Goal: Transaction & Acquisition: Purchase product/service

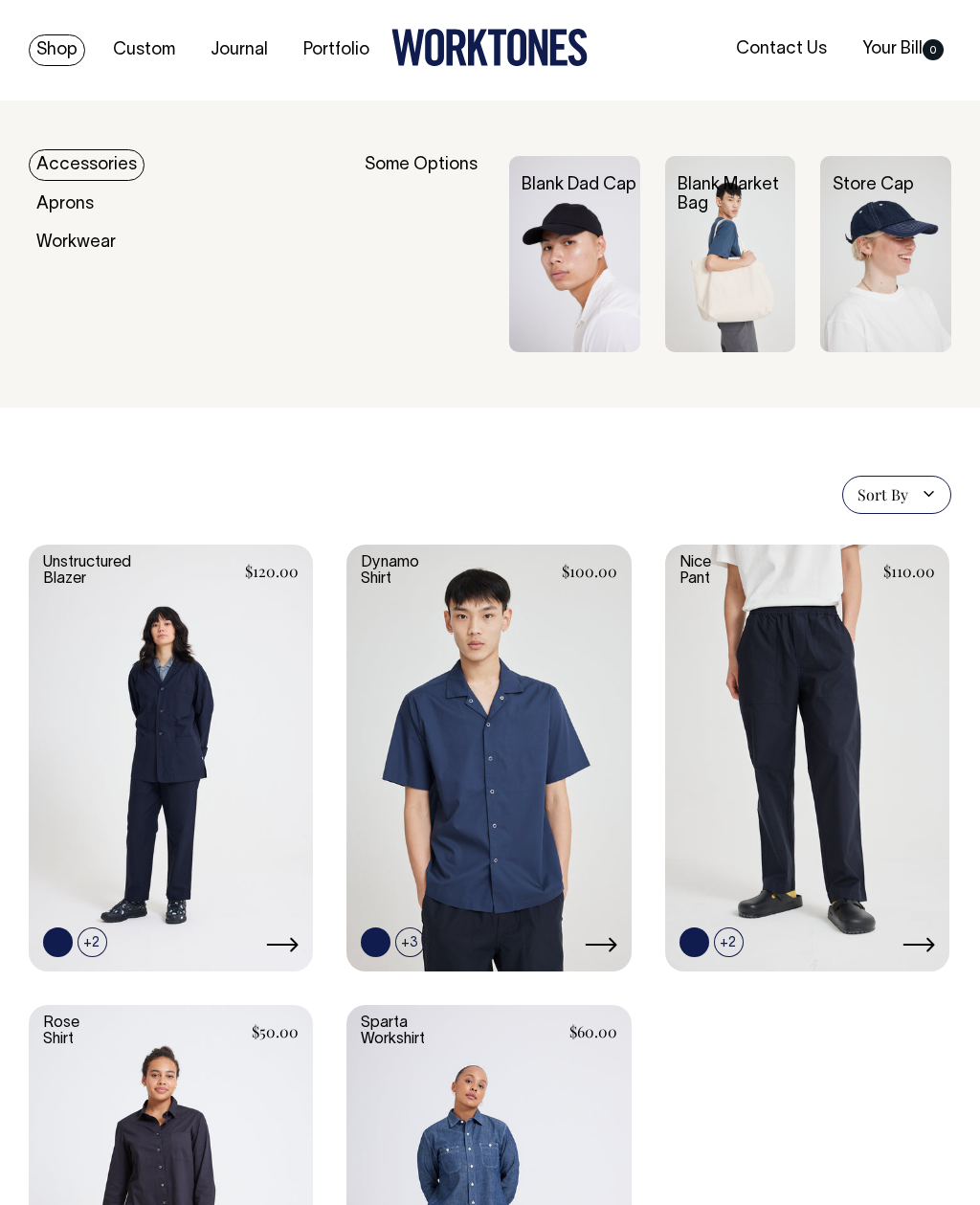
click at [904, 262] on img at bounding box center [885, 253] width 131 height 196
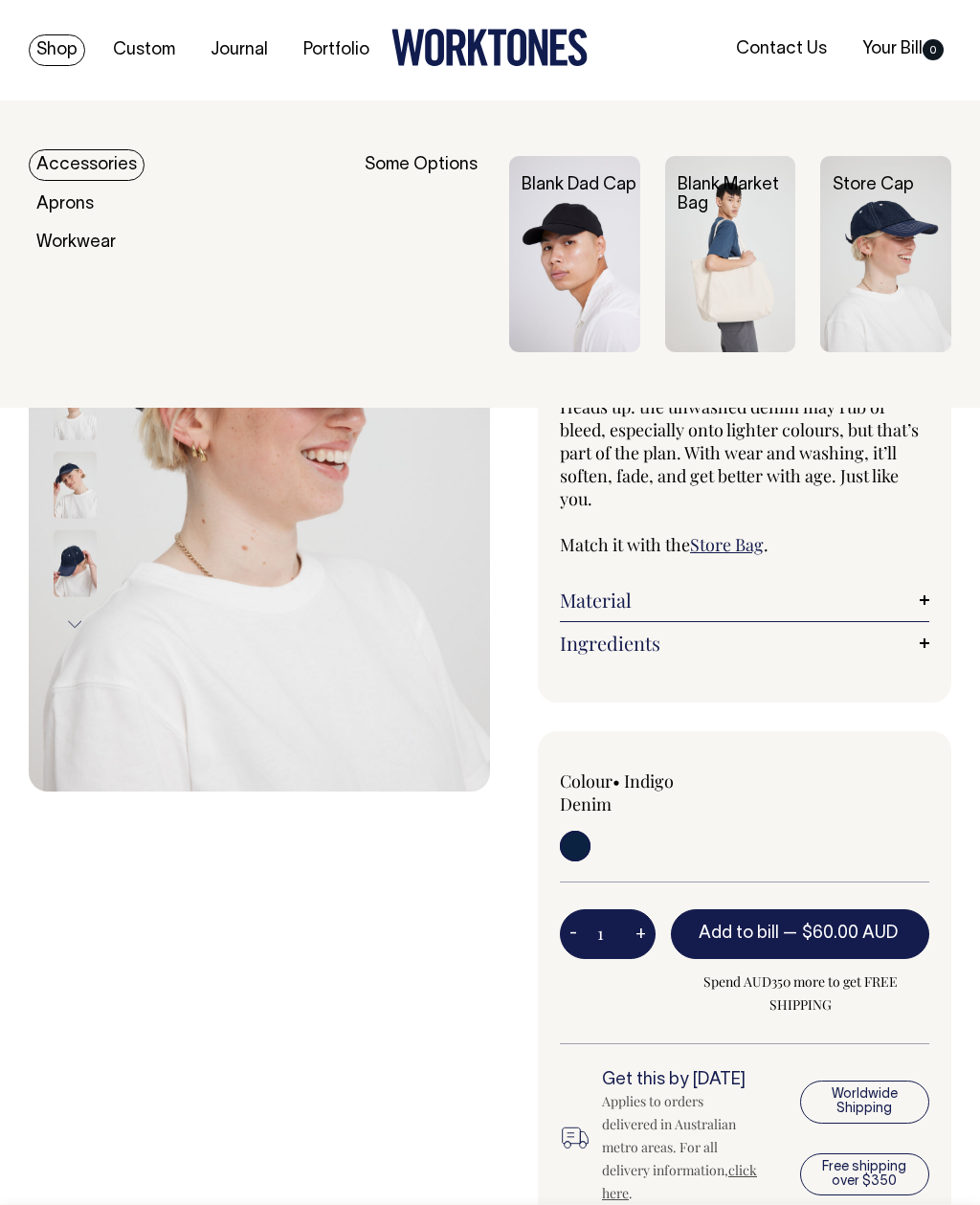
click at [112, 162] on link "Accessories" at bounding box center [86, 165] width 115 height 32
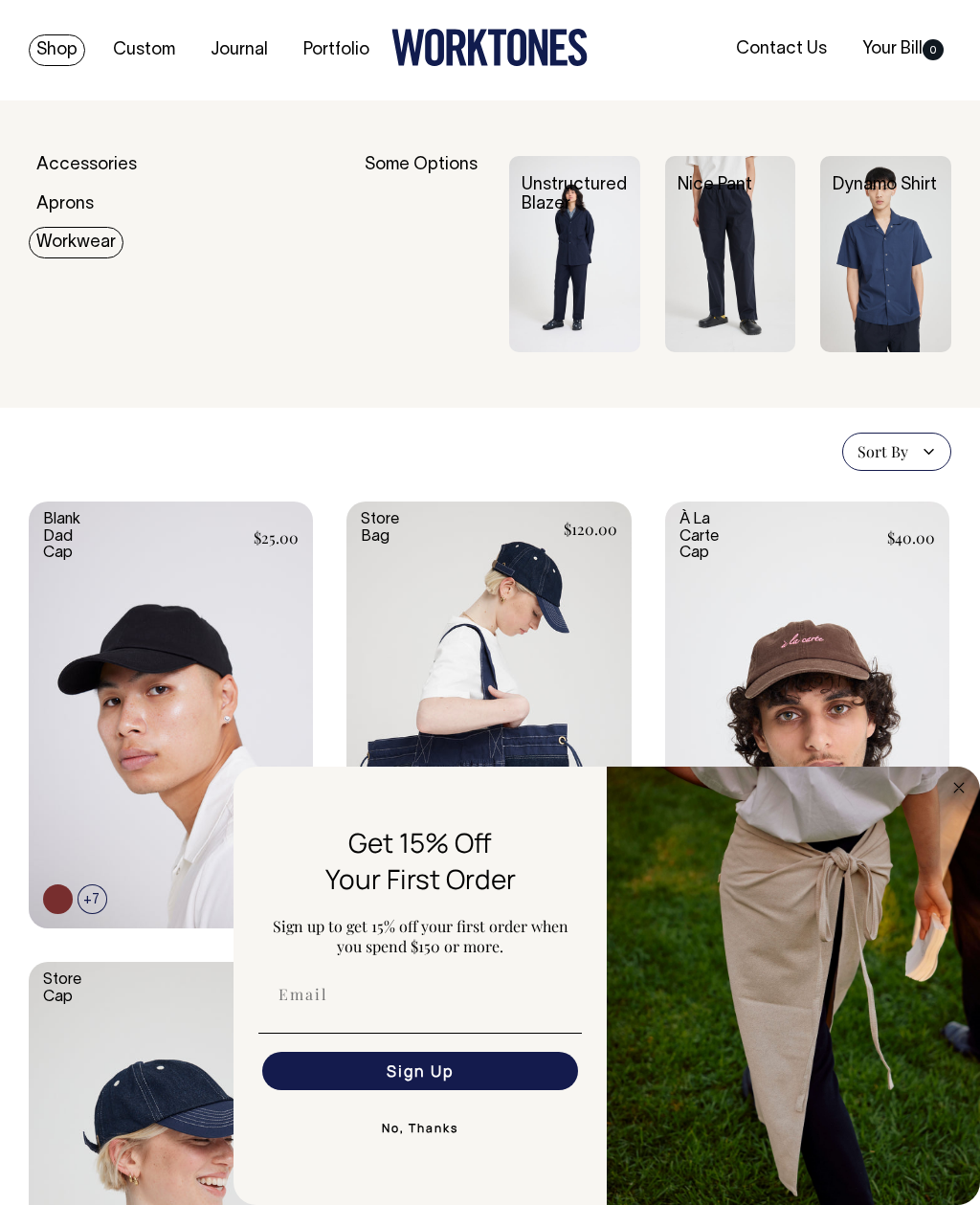
click at [90, 237] on link "Workwear" at bounding box center [76, 243] width 95 height 32
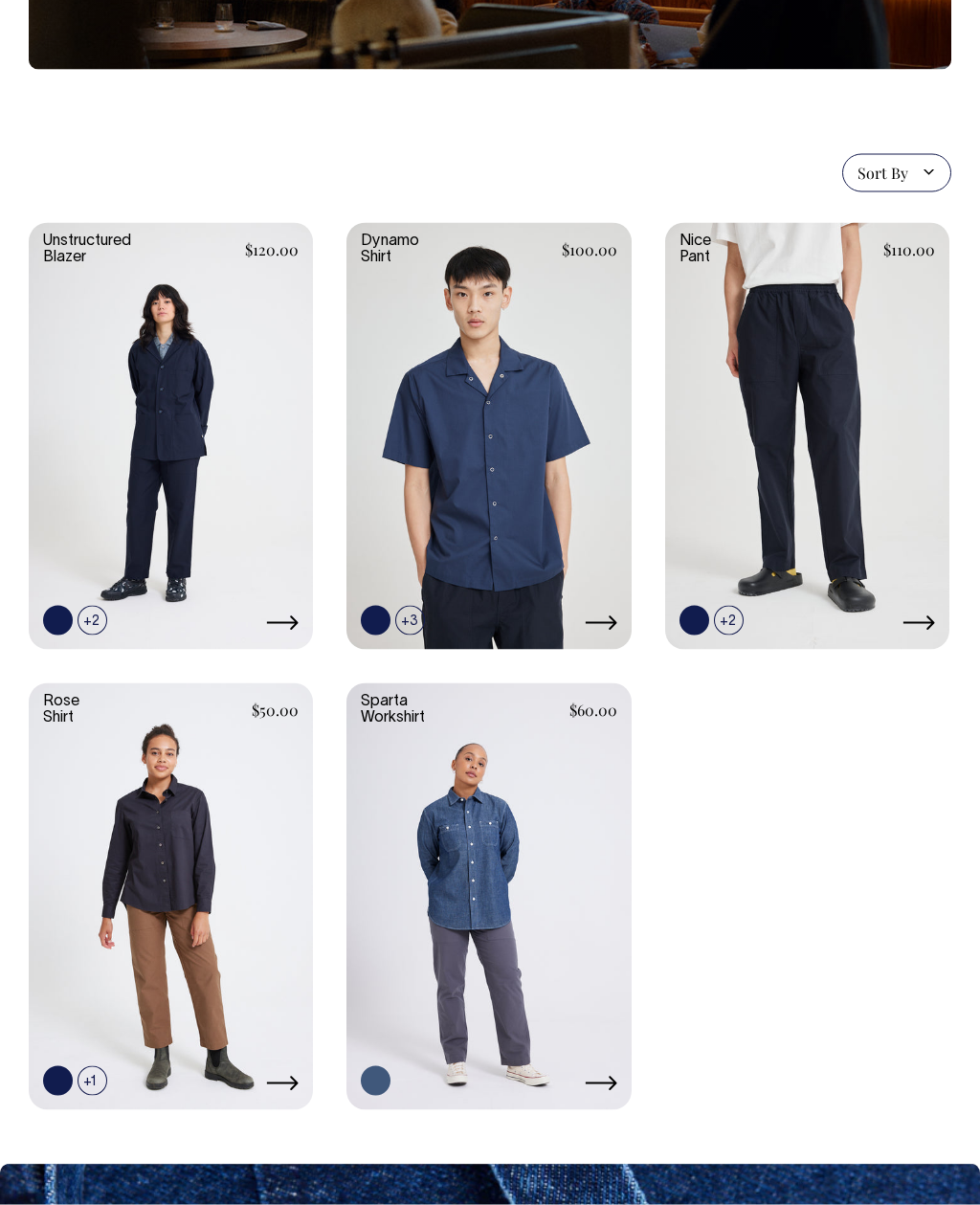
scroll to position [323, 0]
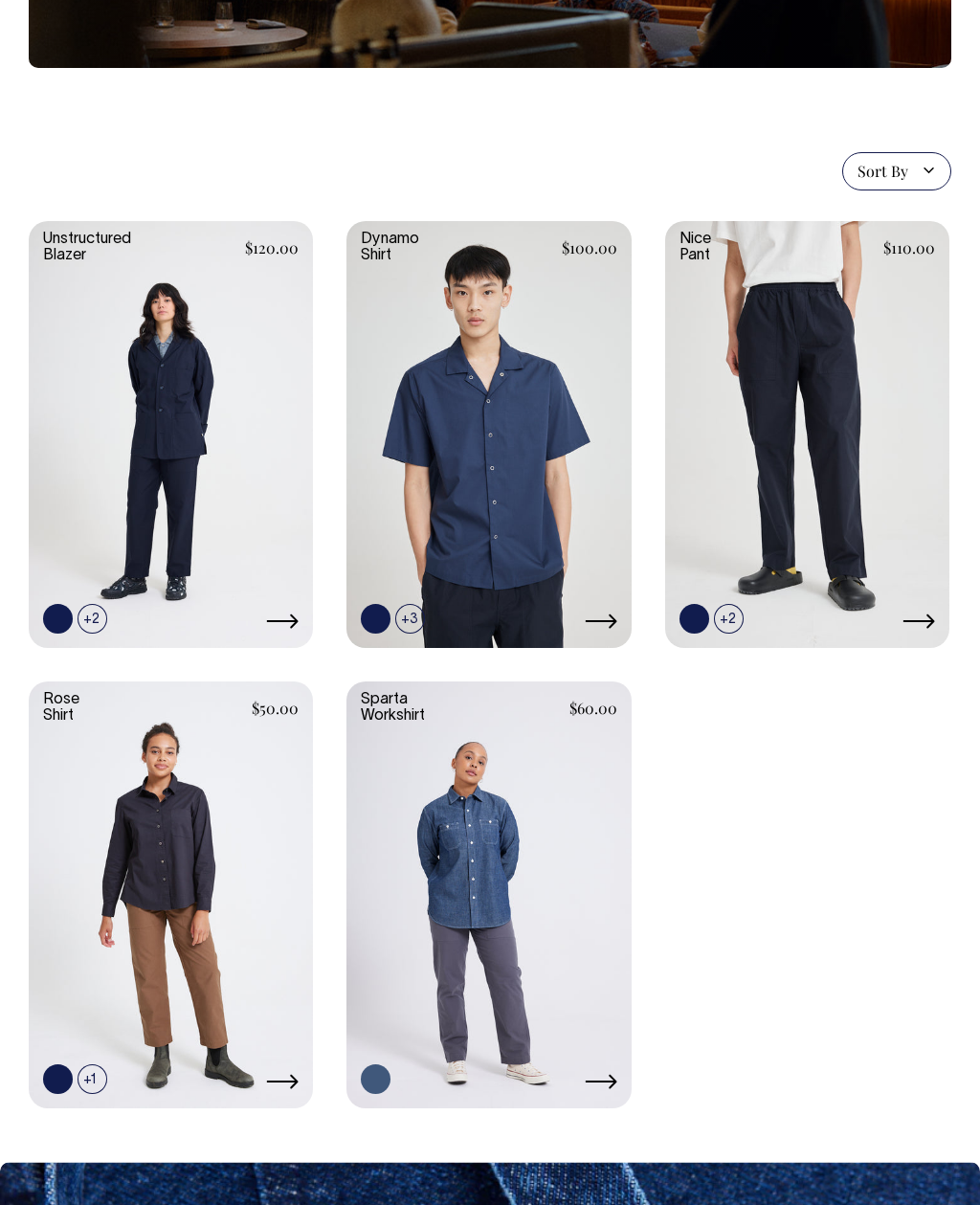
click at [126, 469] on link at bounding box center [171, 432] width 284 height 423
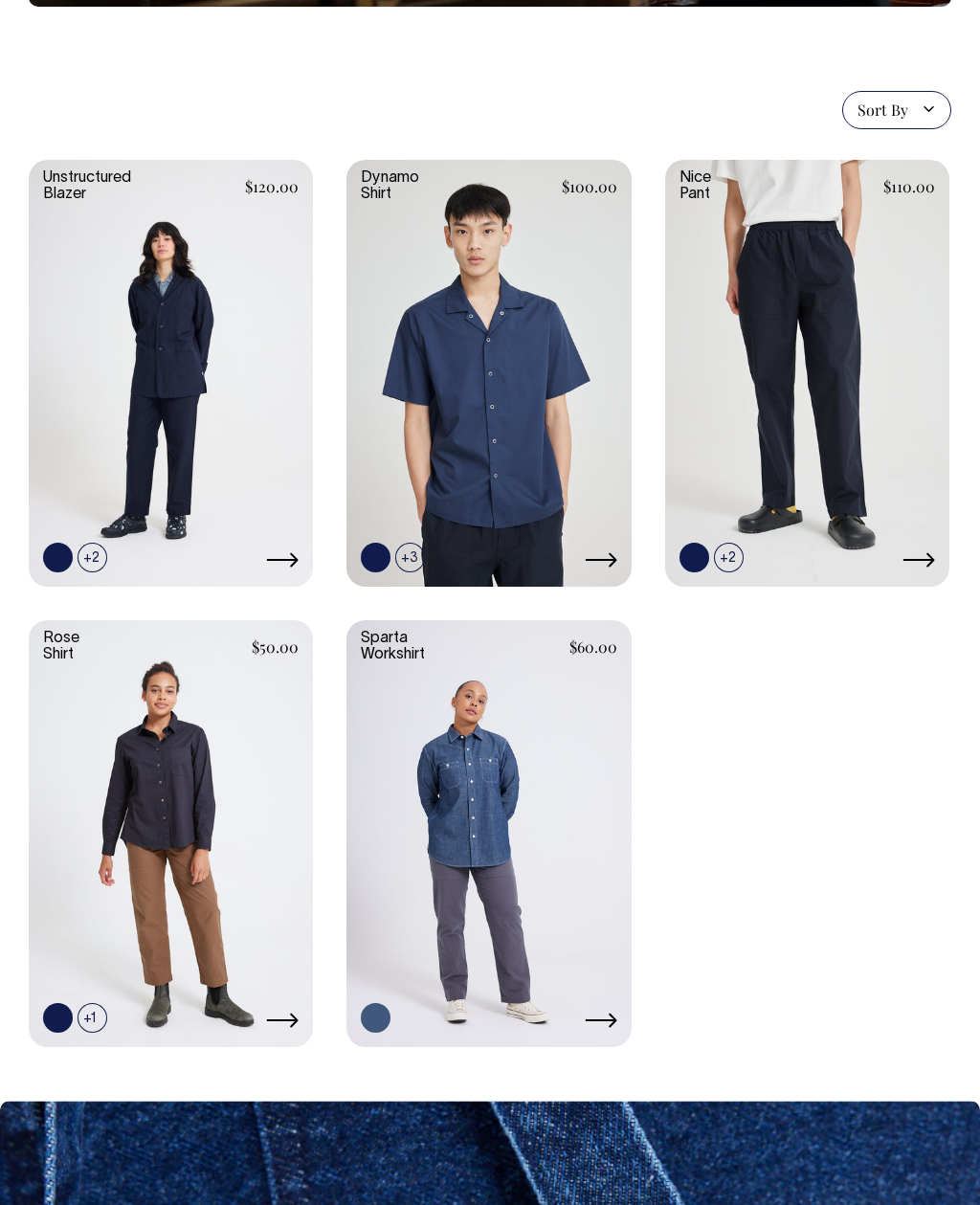
click at [511, 825] on link at bounding box center [488, 831] width 284 height 423
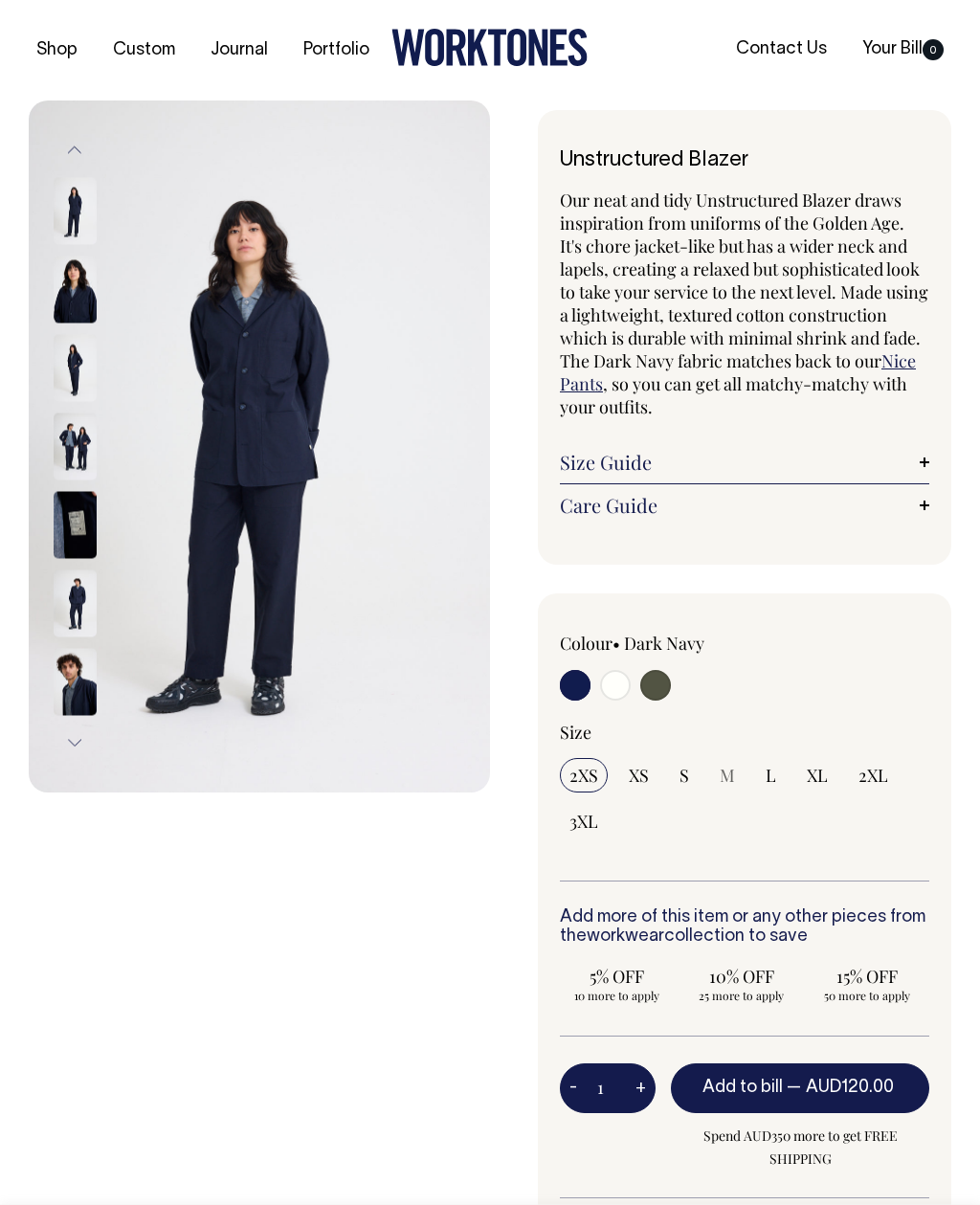
click at [79, 280] on img at bounding box center [75, 289] width 43 height 67
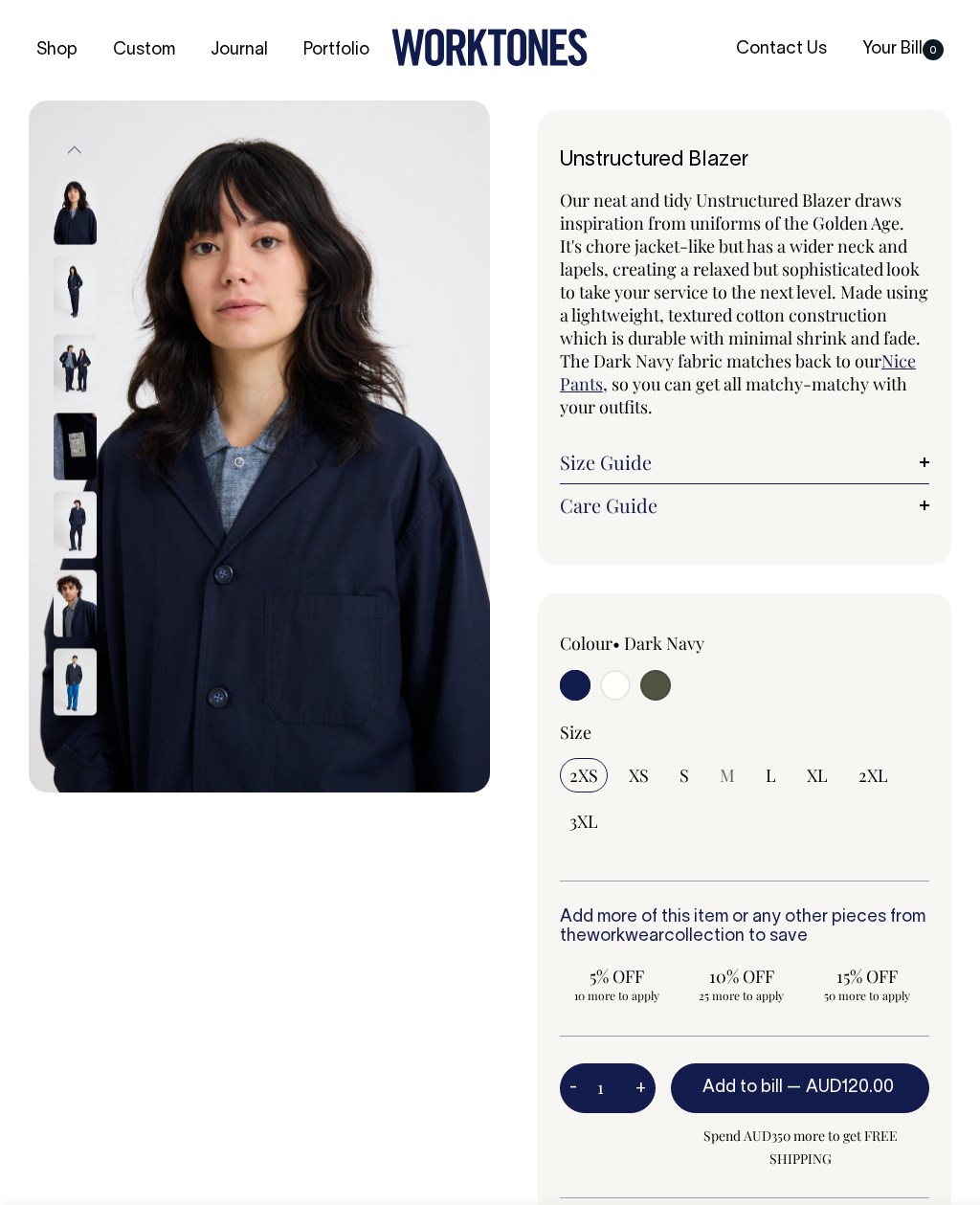
click at [87, 481] on div at bounding box center [100, 447] width 96 height 79
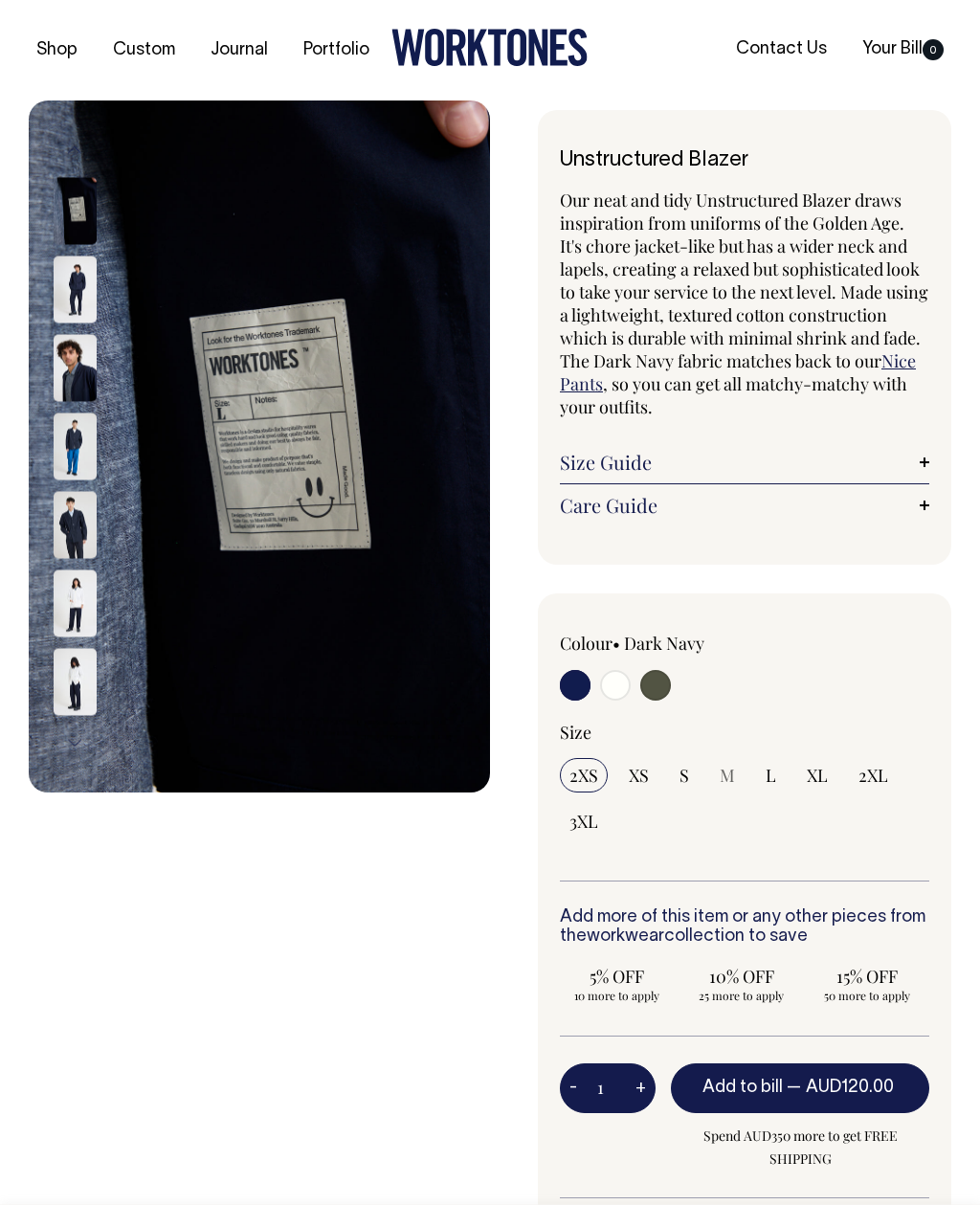
click at [71, 454] on img at bounding box center [75, 446] width 43 height 67
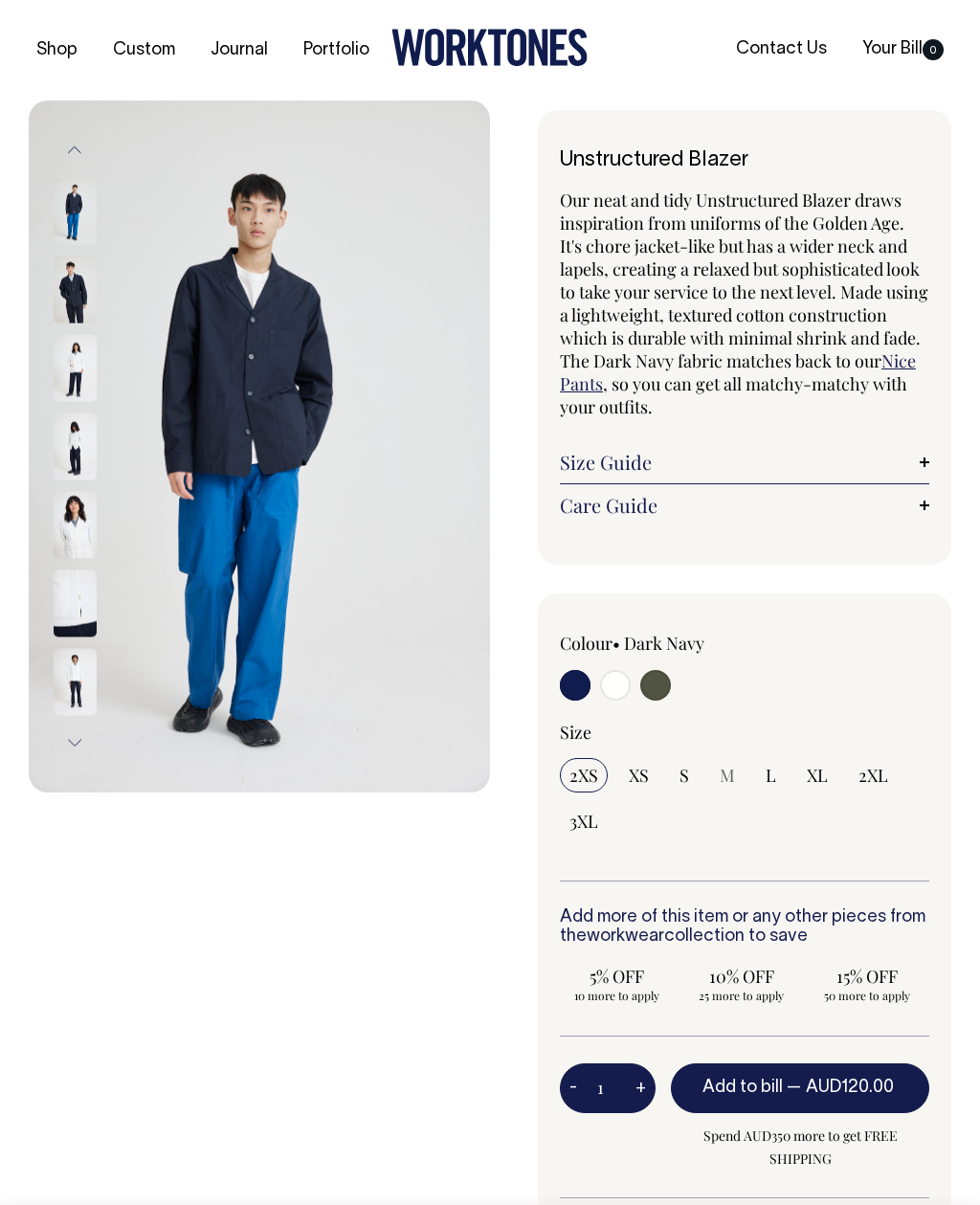
click at [71, 461] on img at bounding box center [75, 446] width 43 height 67
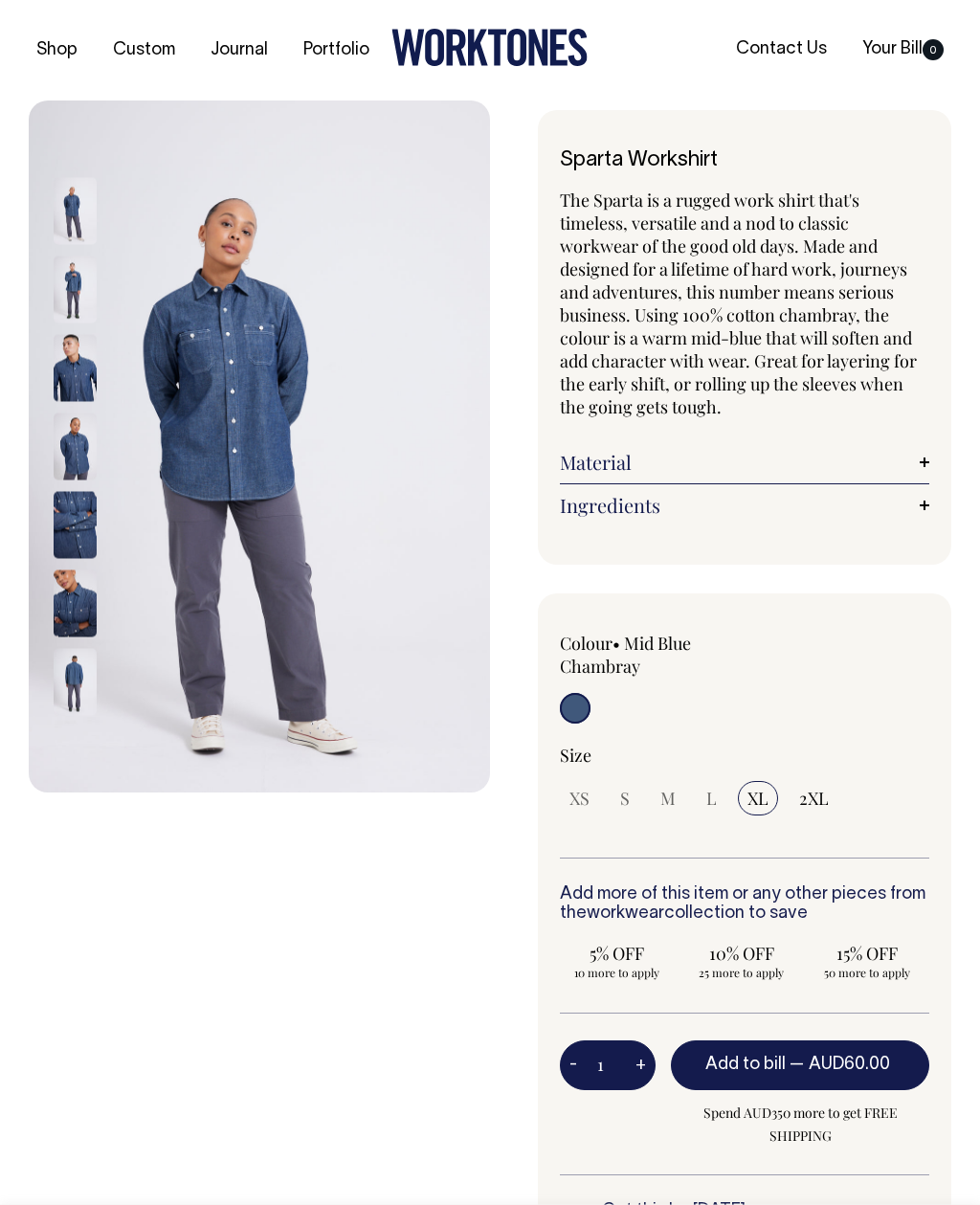
click at [71, 356] on img at bounding box center [75, 368] width 43 height 67
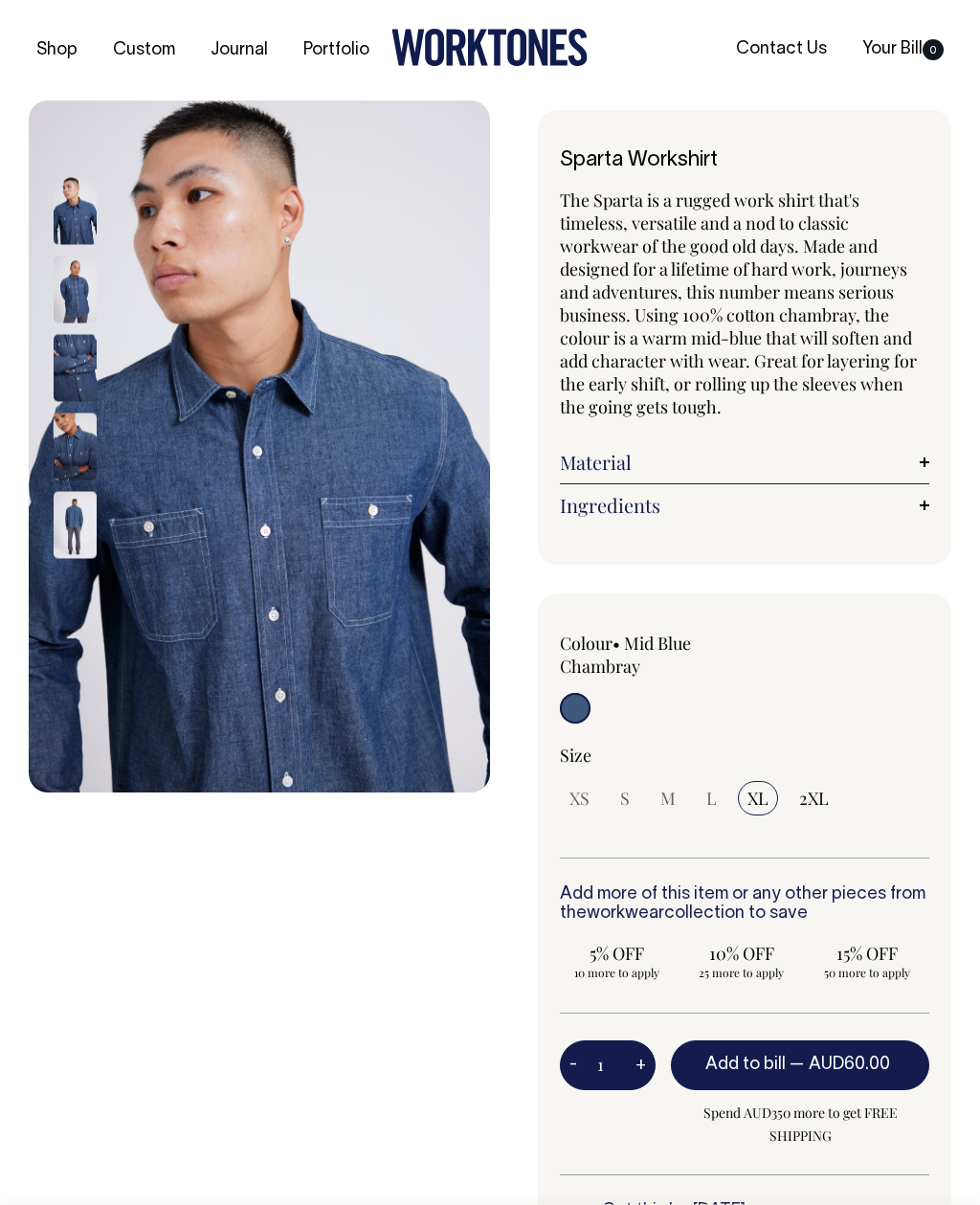
click at [83, 374] on img at bounding box center [75, 368] width 43 height 67
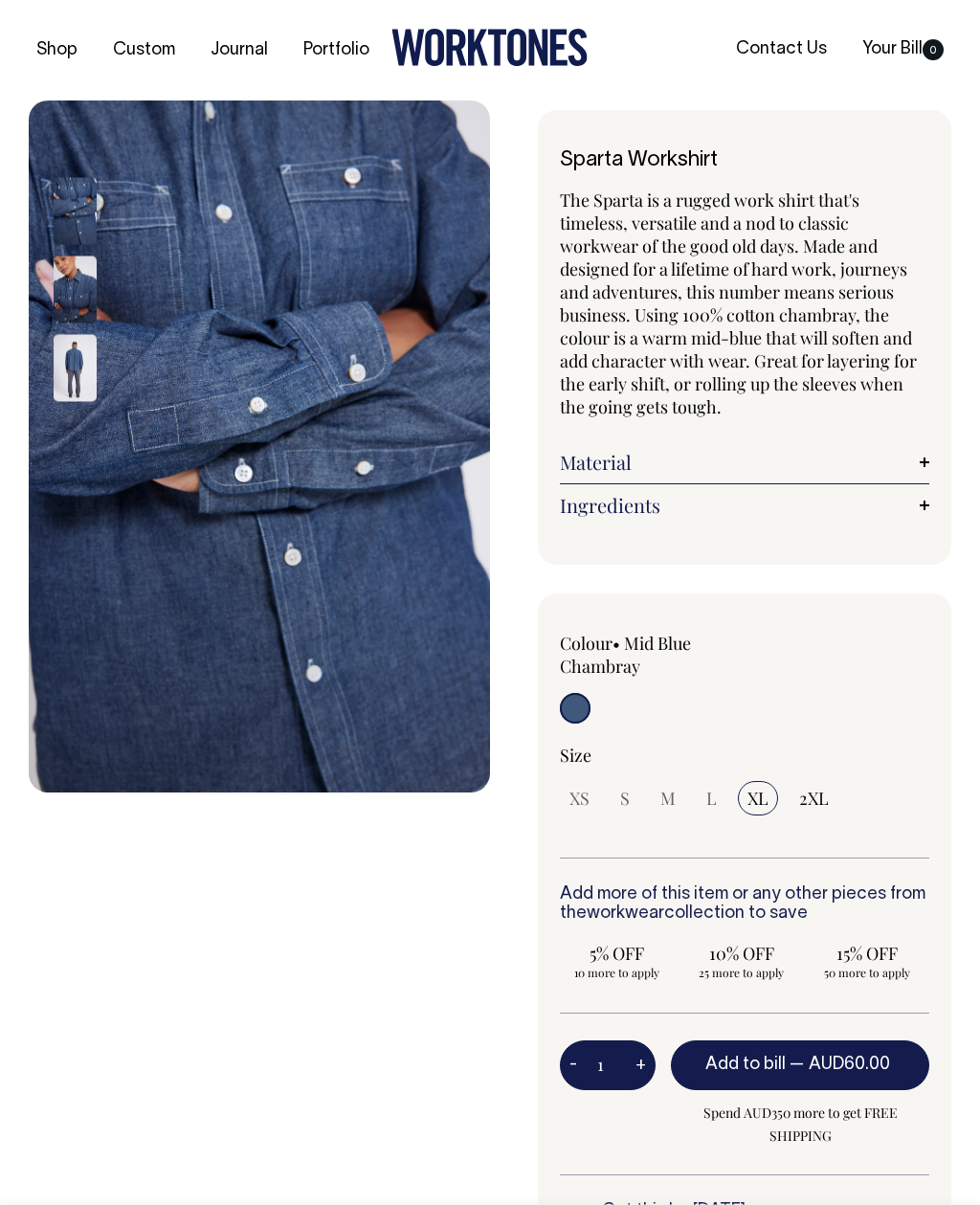
click at [60, 364] on img at bounding box center [75, 368] width 43 height 67
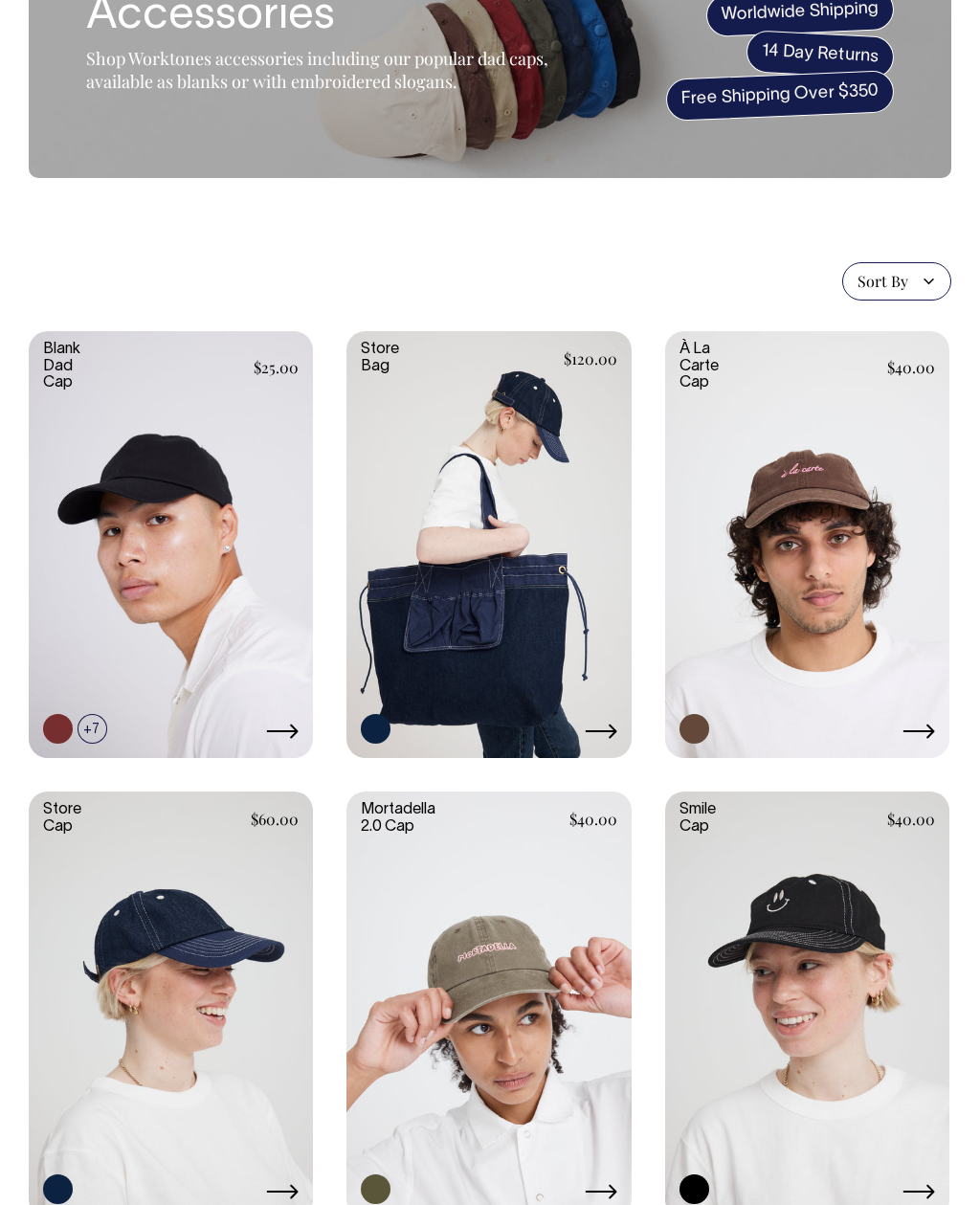
scroll to position [173, 0]
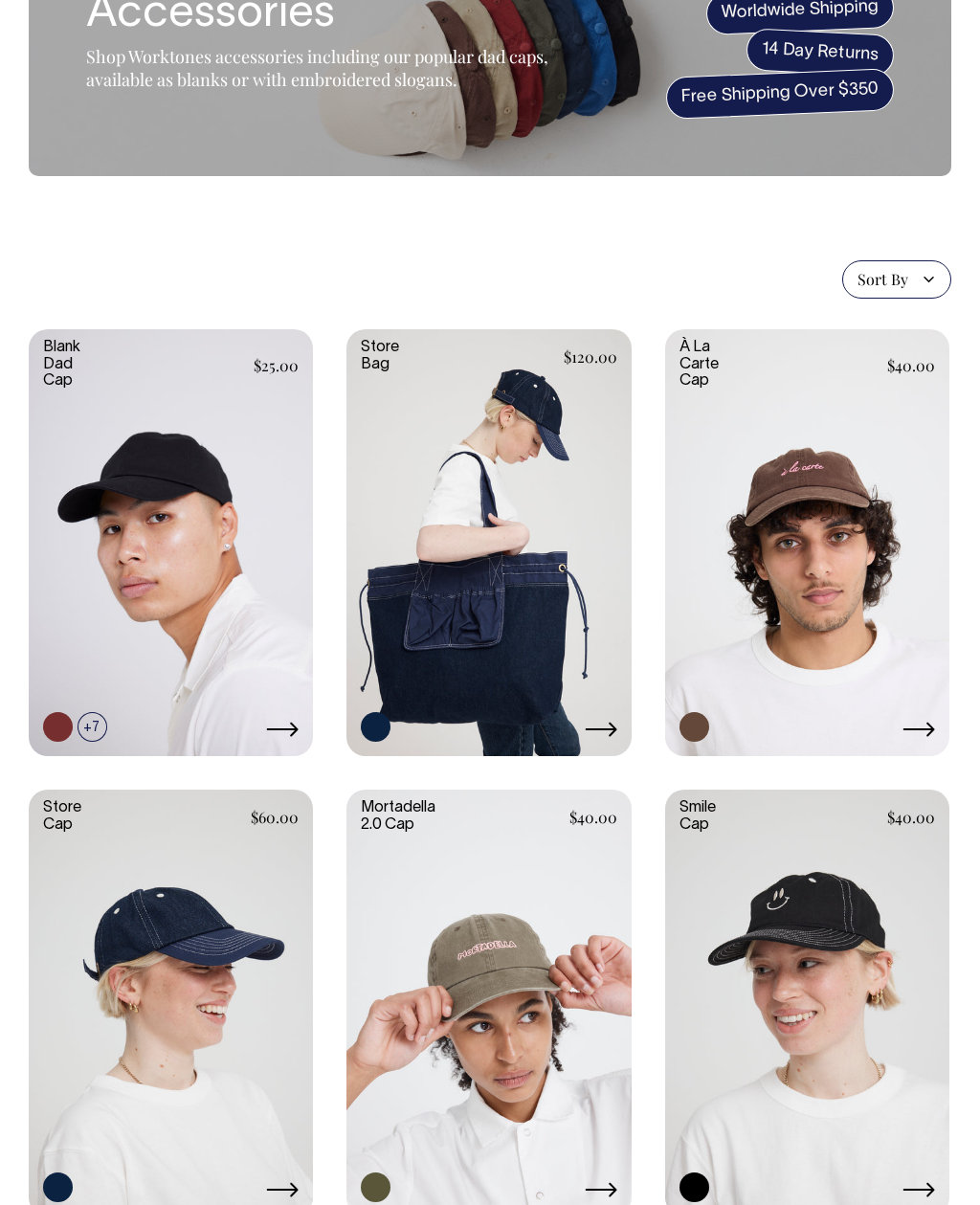
click at [847, 582] on link at bounding box center [807, 540] width 284 height 423
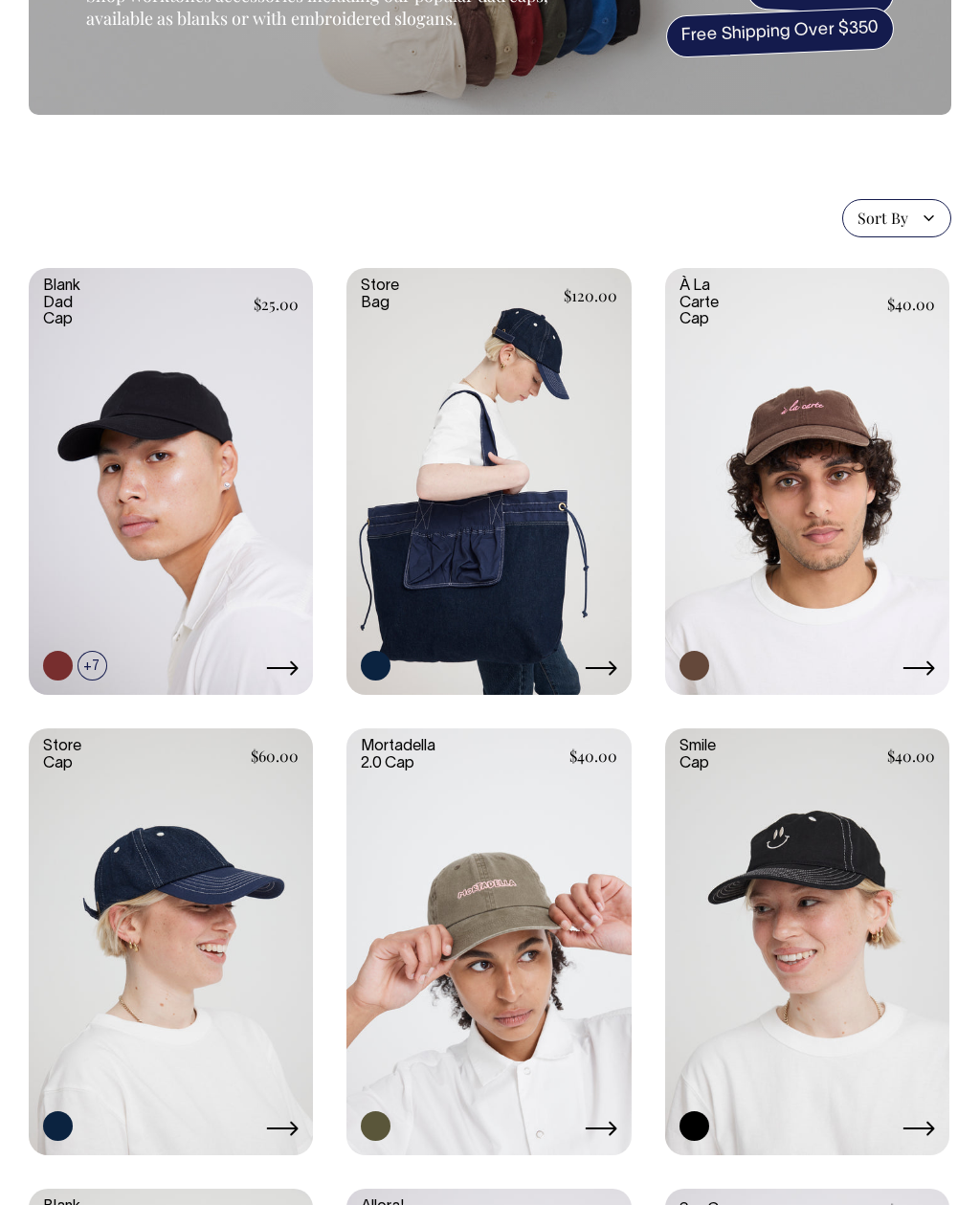
click at [554, 973] on link at bounding box center [488, 940] width 284 height 423
click at [502, 904] on link at bounding box center [488, 940] width 284 height 423
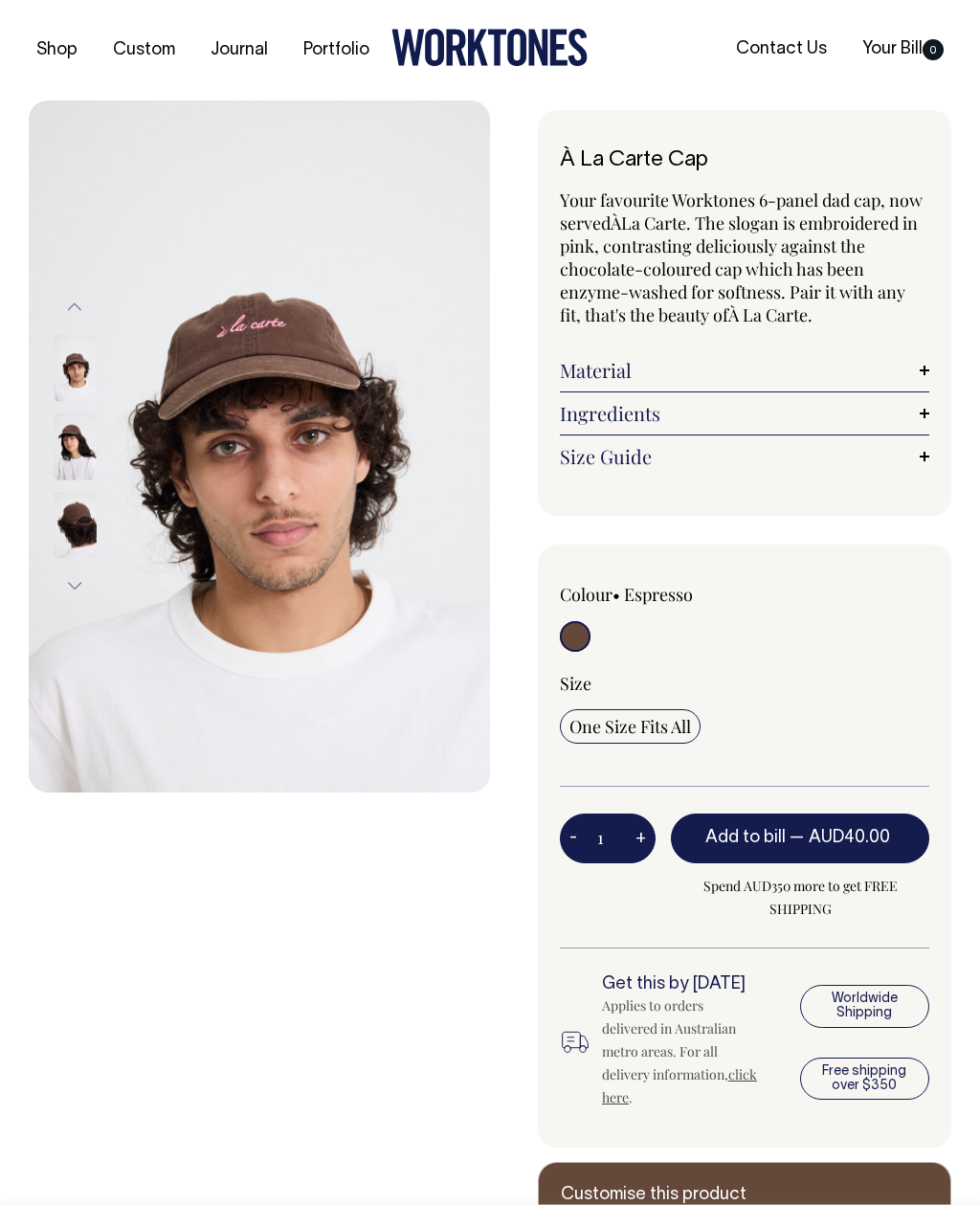
click at [76, 379] on img at bounding box center [75, 368] width 43 height 67
click at [74, 447] on img at bounding box center [75, 446] width 43 height 67
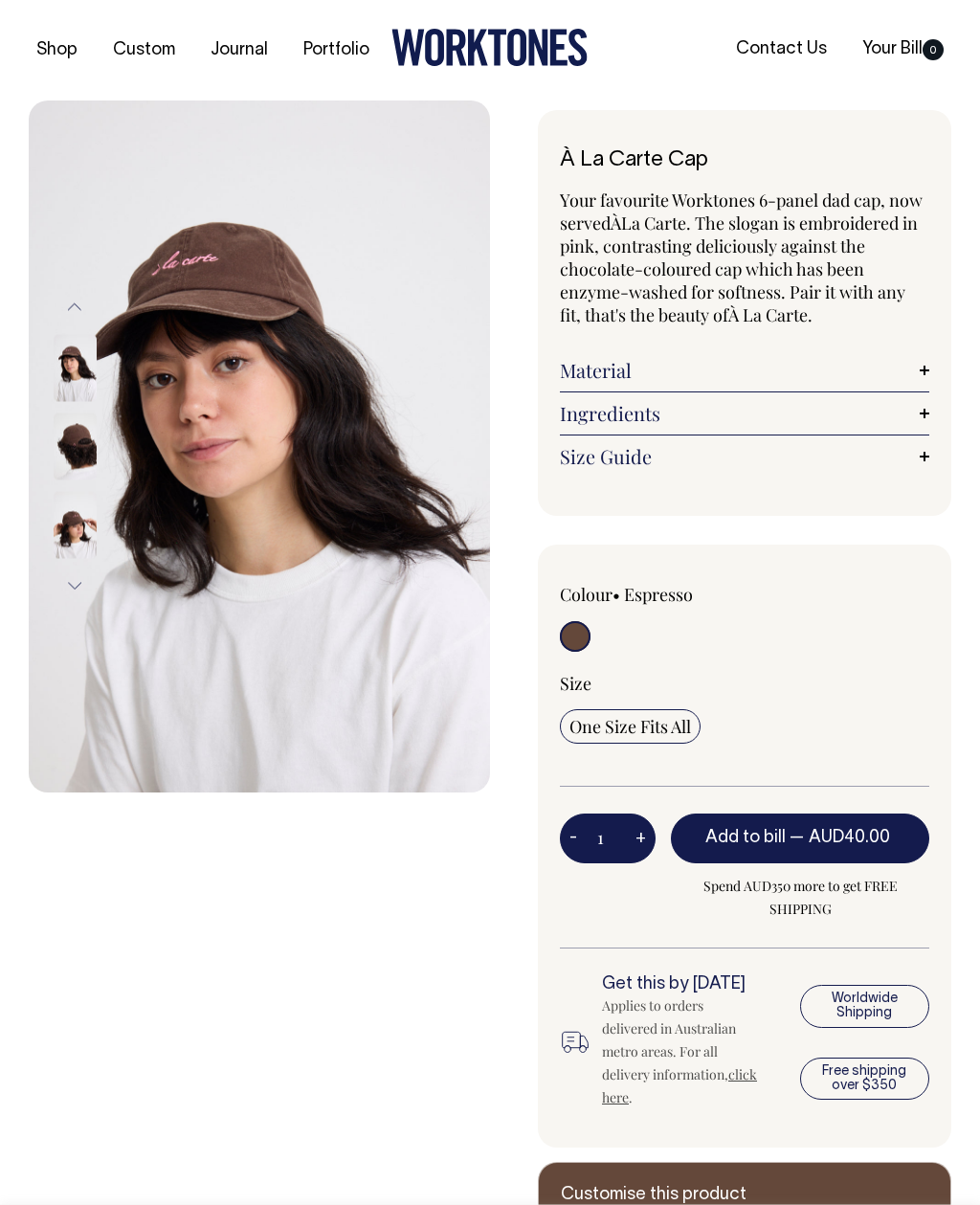
click at [86, 451] on img at bounding box center [75, 446] width 43 height 67
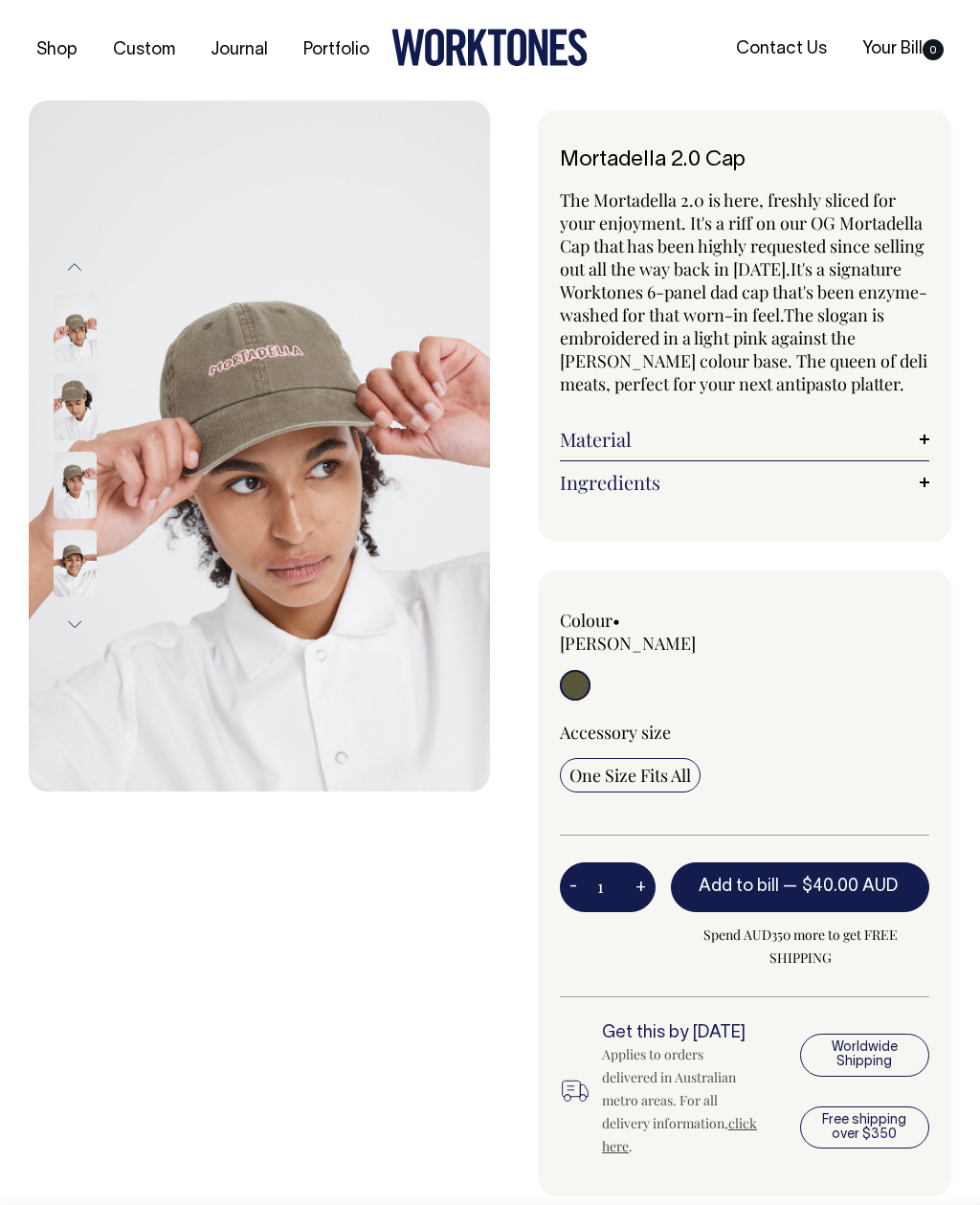
click at [70, 411] on img at bounding box center [75, 407] width 43 height 67
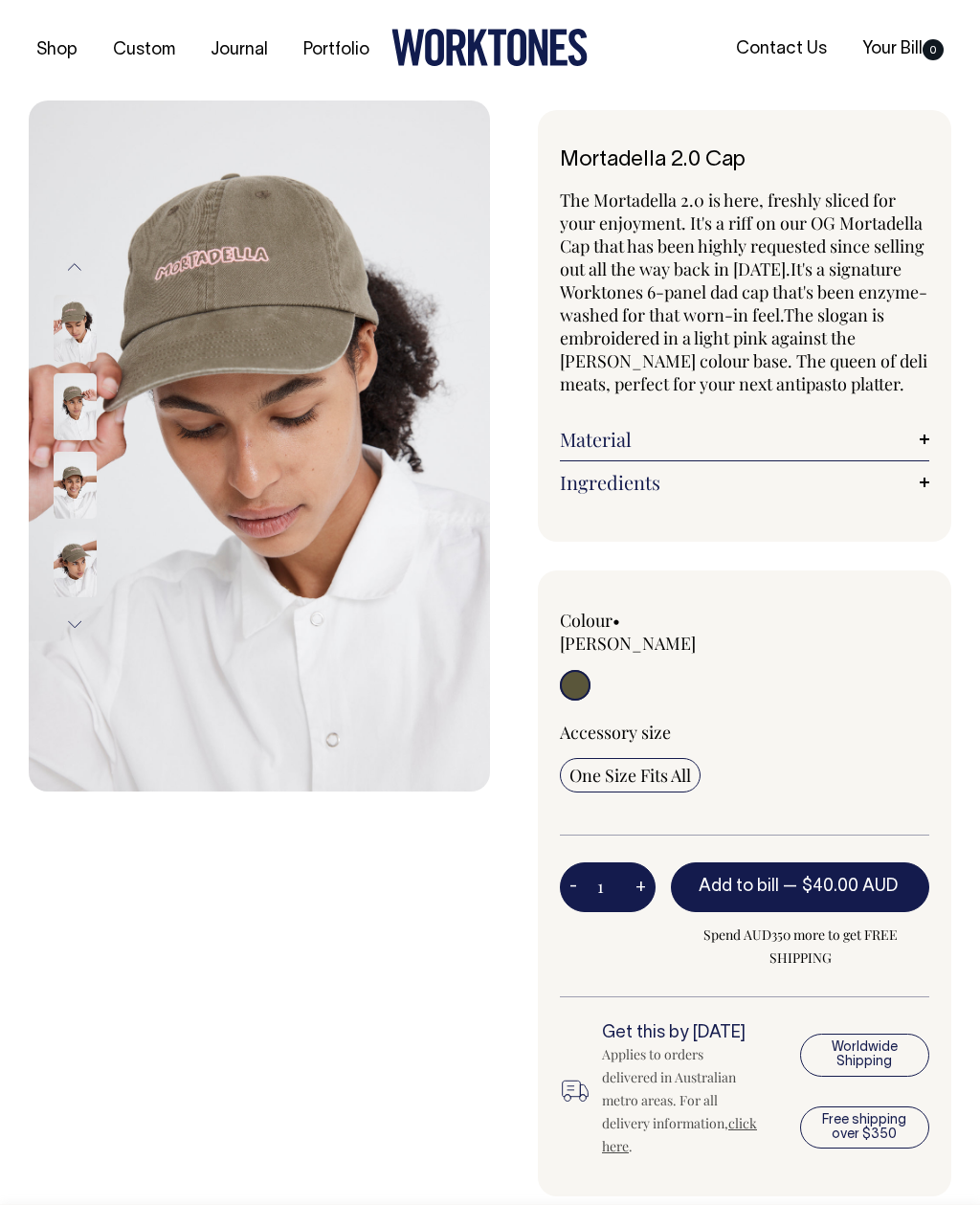
click at [80, 482] on img at bounding box center [75, 485] width 43 height 67
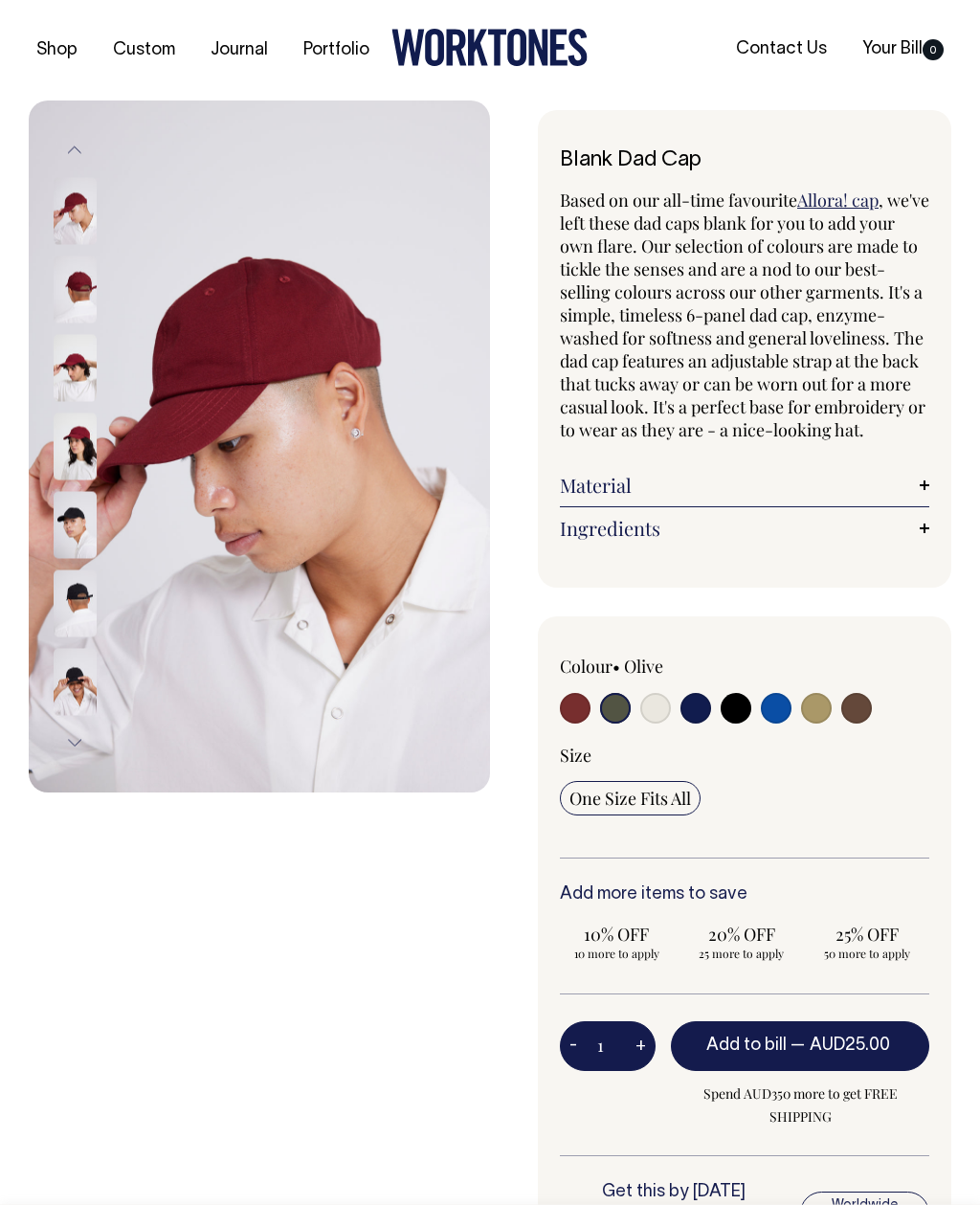
click at [75, 618] on img at bounding box center [75, 603] width 43 height 67
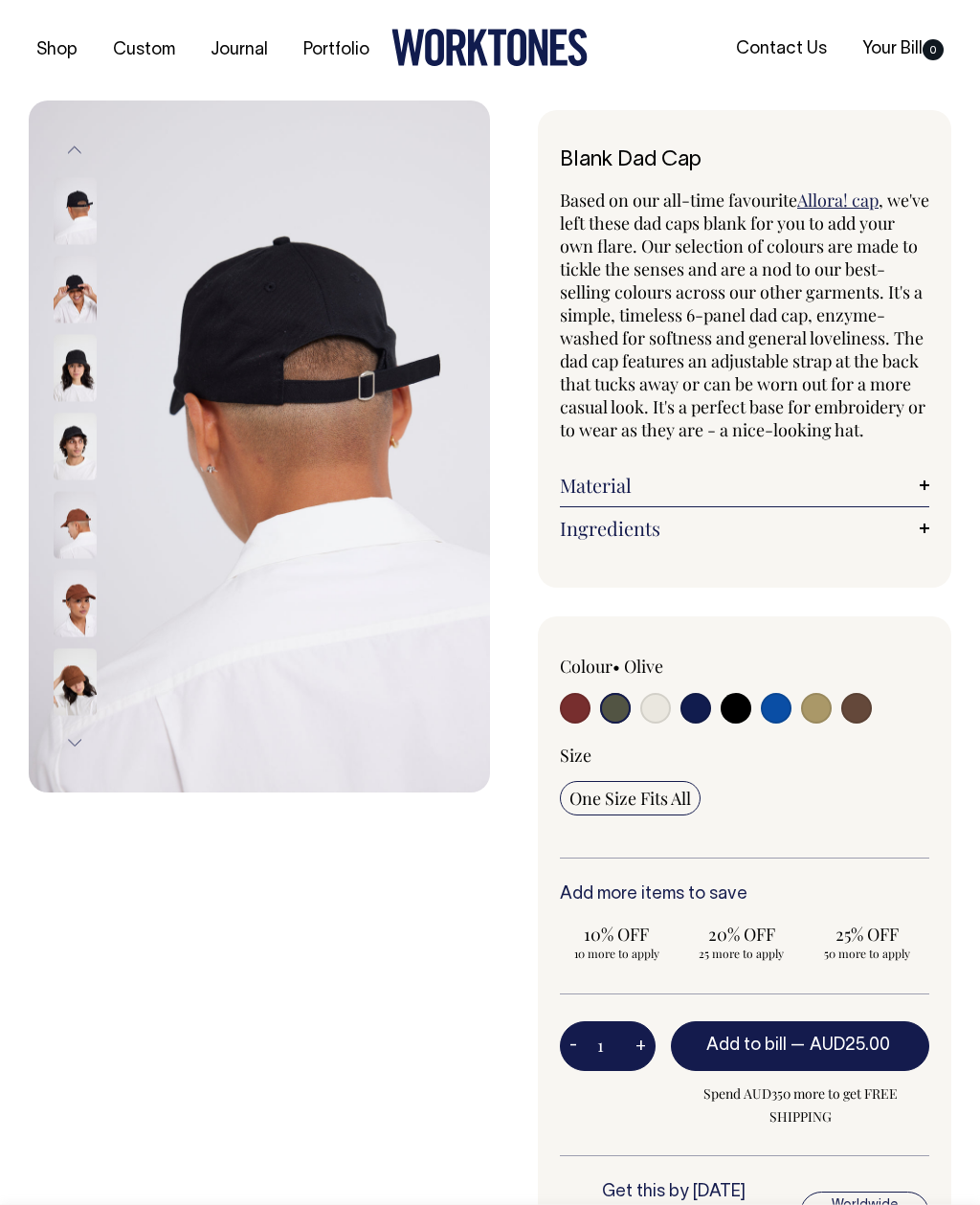
click at [627, 724] on input "radio" at bounding box center [615, 708] width 31 height 31
click at [622, 724] on input "radio" at bounding box center [615, 708] width 31 height 31
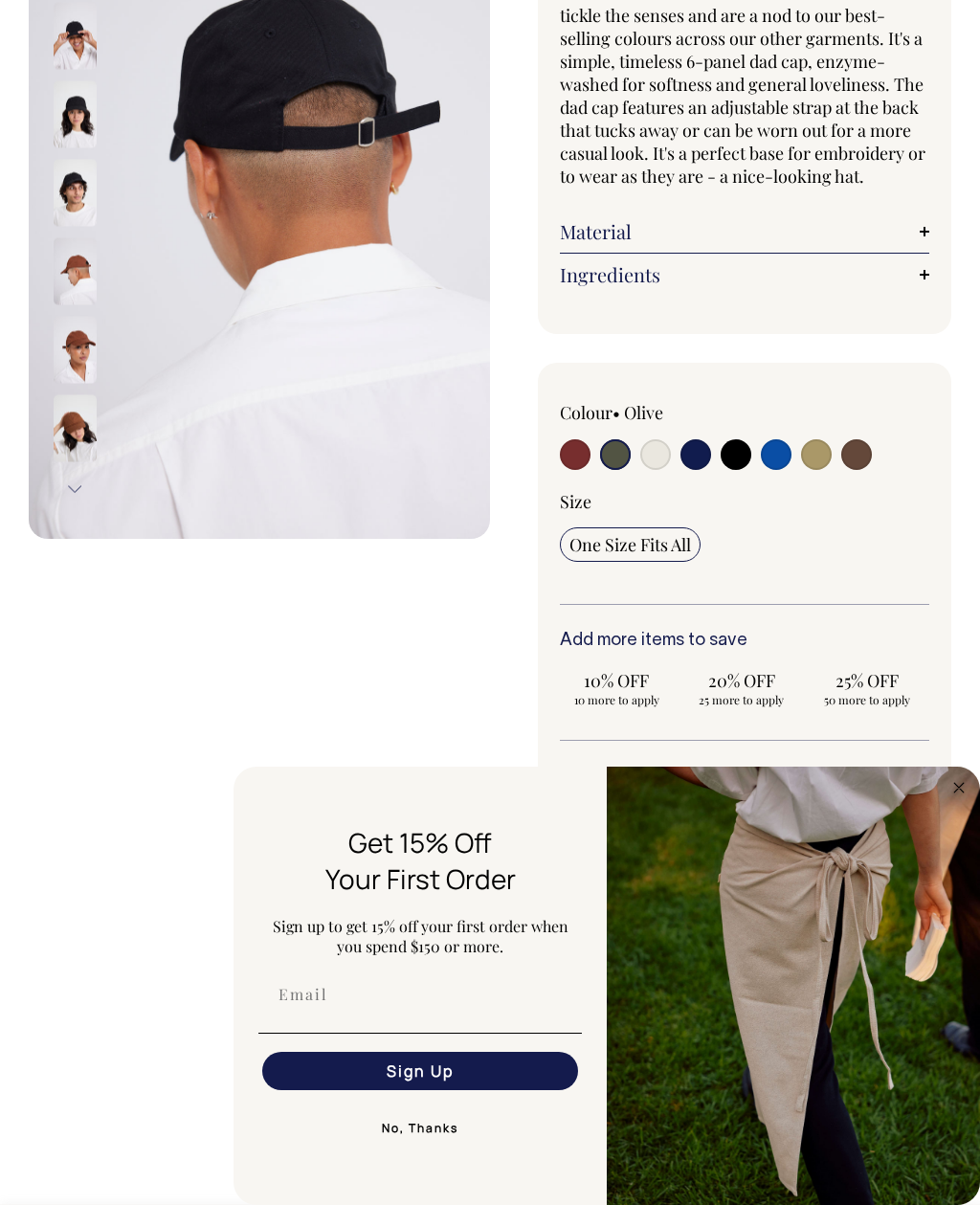
scroll to position [260, 0]
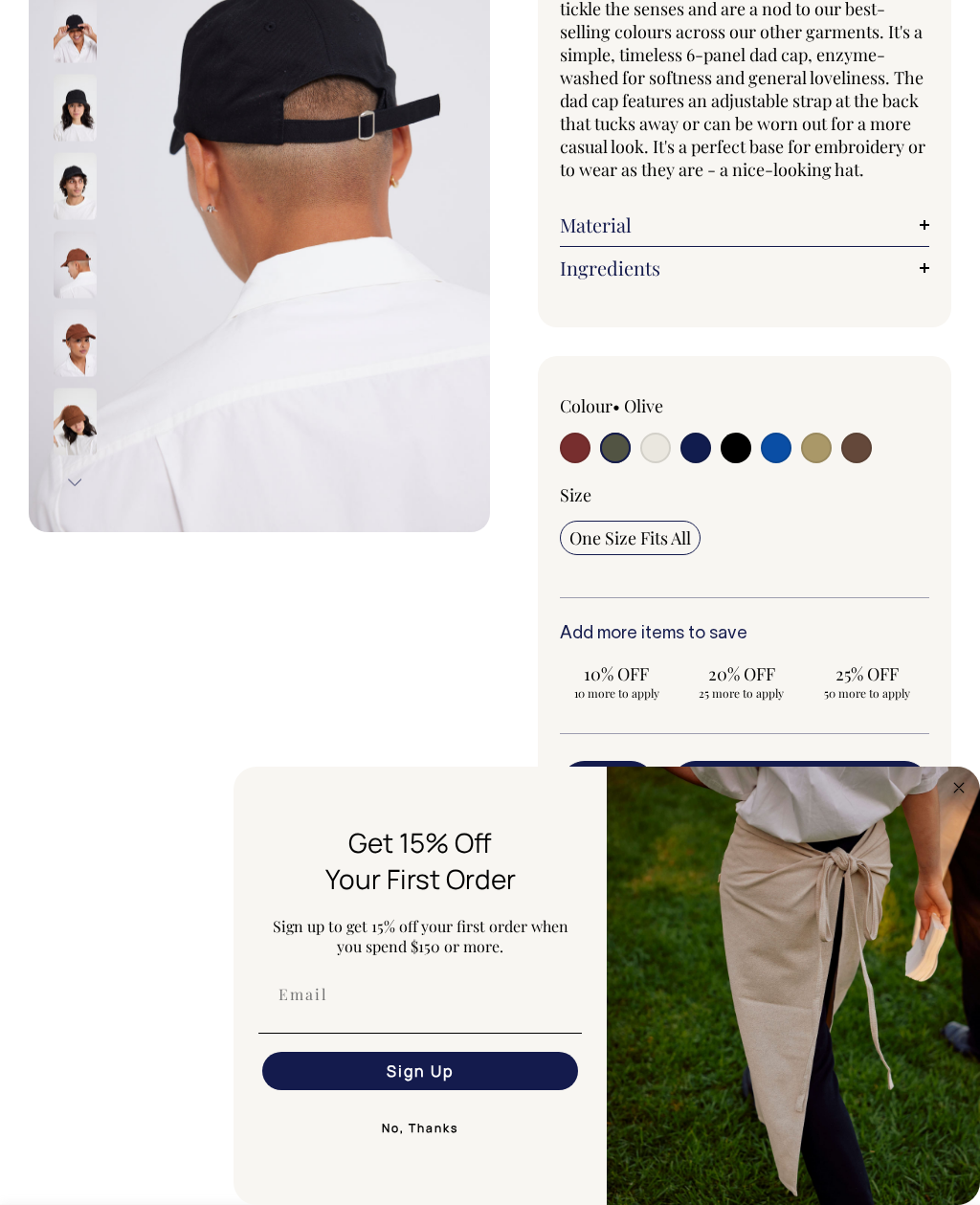
click at [958, 799] on circle "Close dialog" at bounding box center [959, 787] width 22 height 22
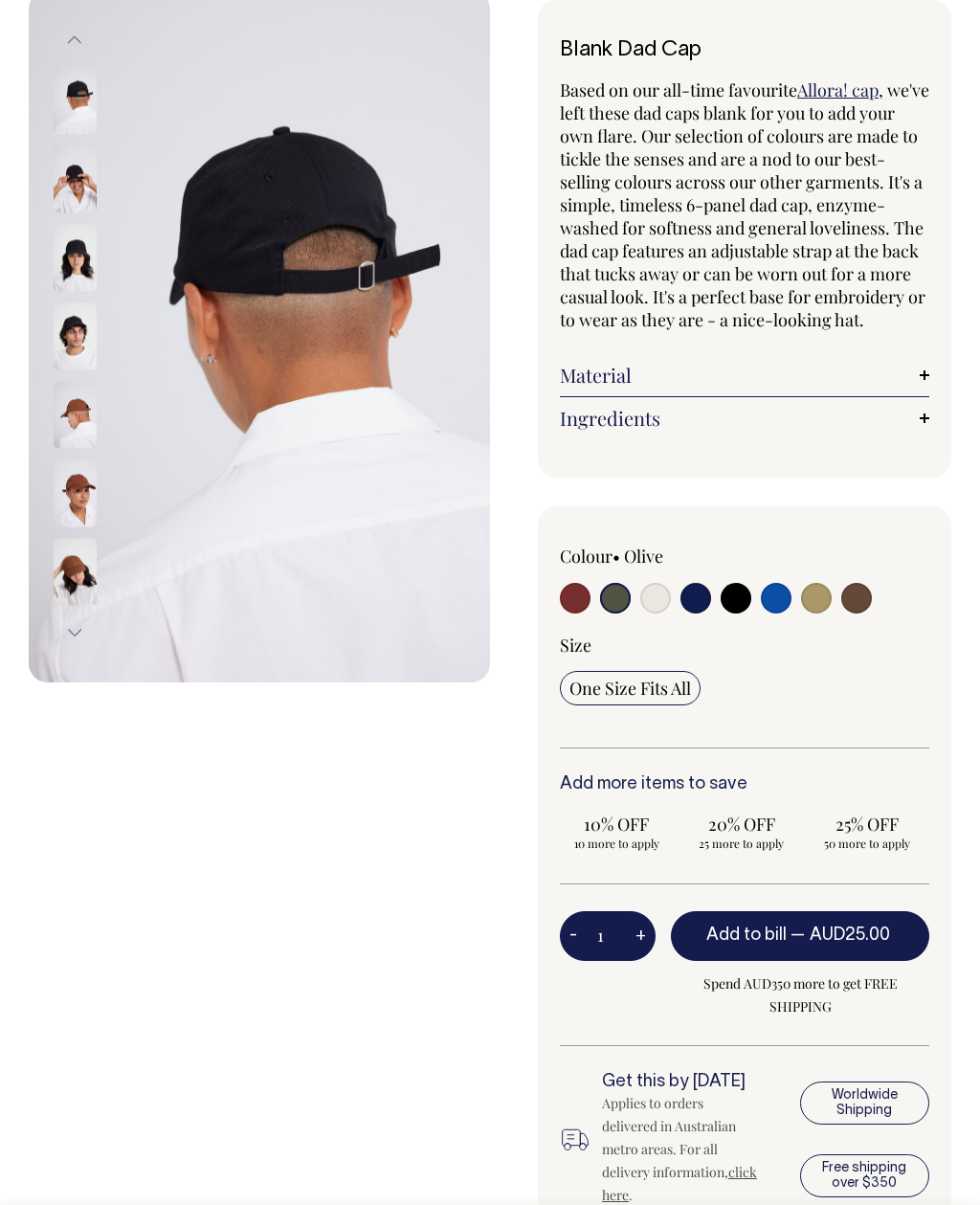
scroll to position [0, 0]
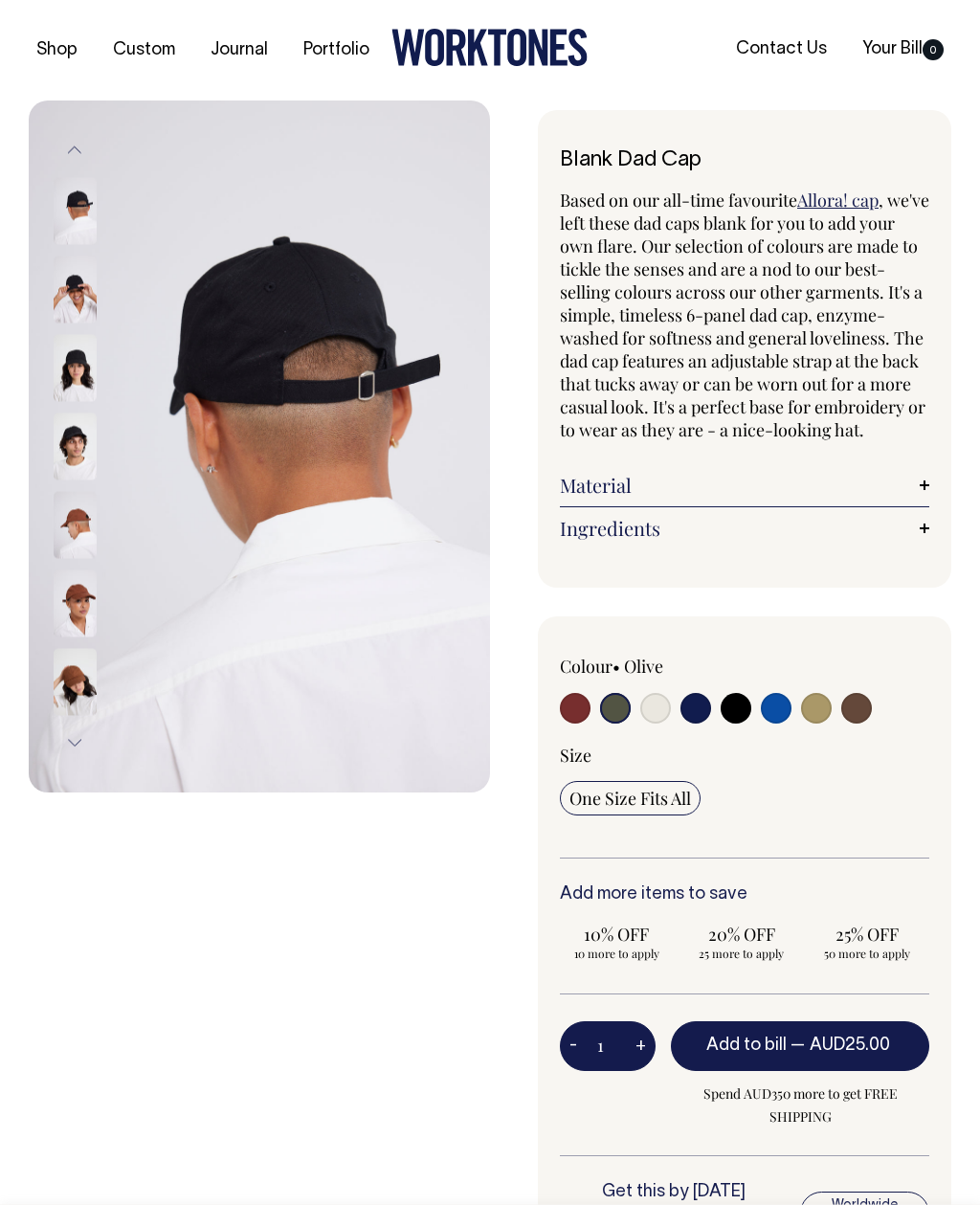
click at [621, 724] on input "radio" at bounding box center [615, 708] width 31 height 31
click at [85, 296] on img at bounding box center [75, 289] width 43 height 67
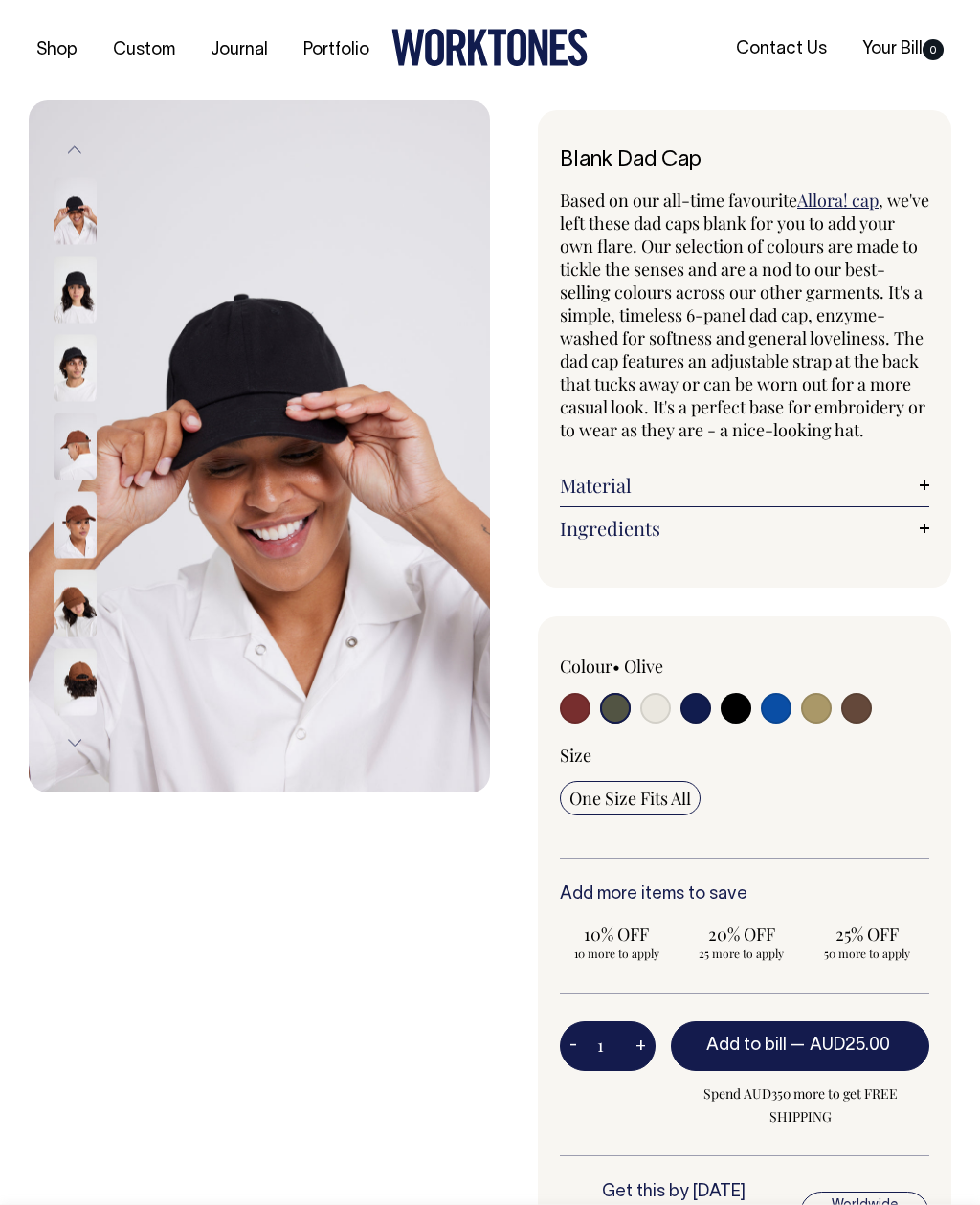
click at [94, 679] on img at bounding box center [75, 681] width 43 height 67
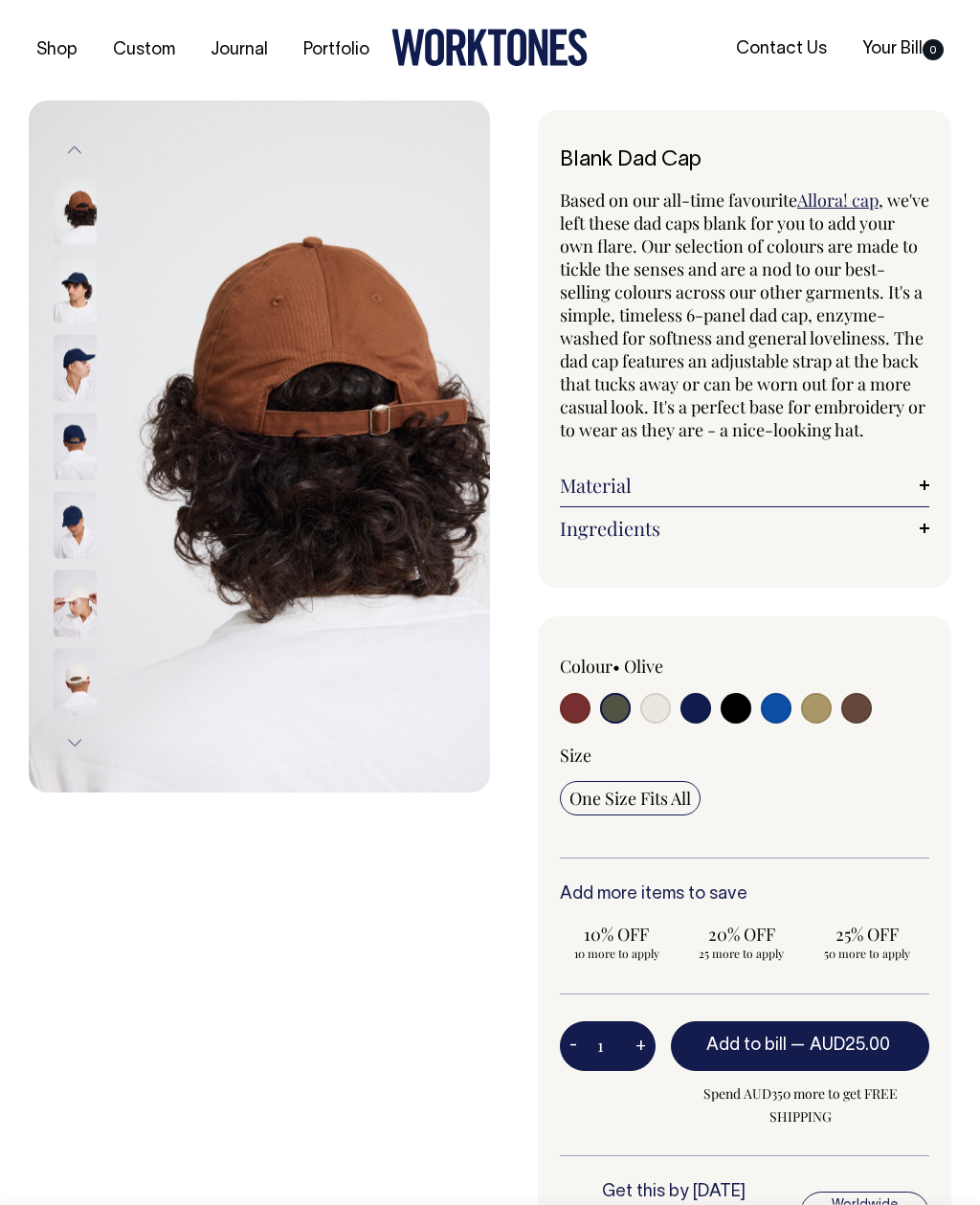
click at [84, 602] on img at bounding box center [75, 603] width 43 height 67
